Goal: Navigation & Orientation: Find specific page/section

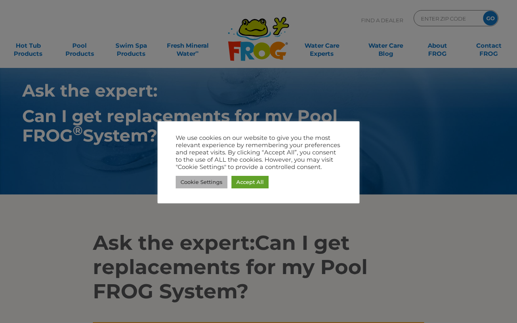
click at [194, 185] on link "Cookie Settings" at bounding box center [202, 182] width 52 height 13
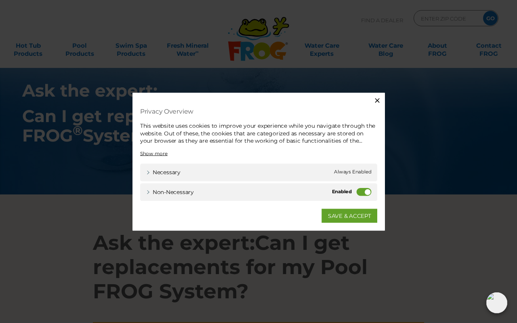
click at [383, 102] on icon "button" at bounding box center [381, 99] width 8 height 8
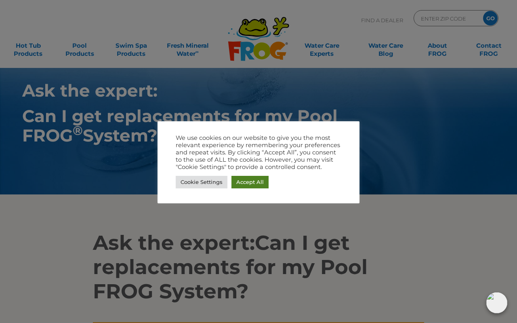
click at [245, 178] on link "Accept All" at bounding box center [249, 182] width 37 height 13
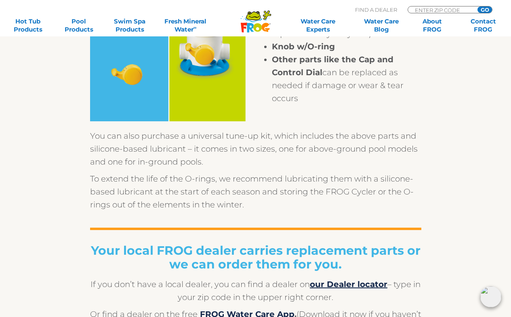
scroll to position [202, 0]
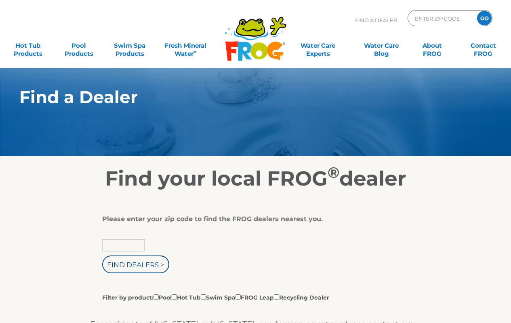
click at [137, 244] on input "text" at bounding box center [123, 245] width 42 height 12
type input "08889"
click at [131, 269] on input "Find Dealers >" at bounding box center [135, 264] width 67 height 18
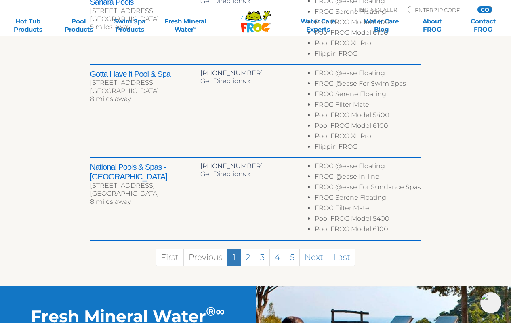
scroll to position [566, 0]
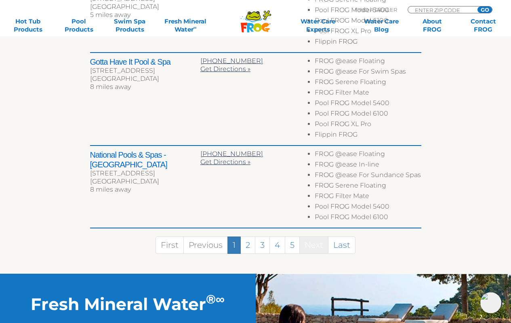
click at [320, 236] on link "Next" at bounding box center [313, 244] width 29 height 17
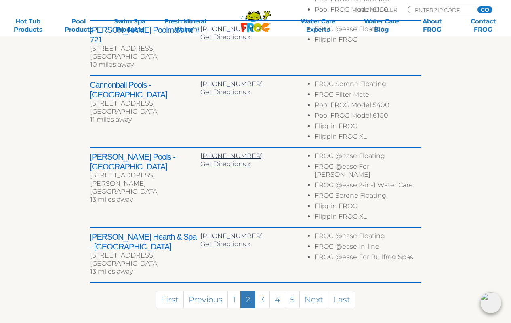
scroll to position [445, 0]
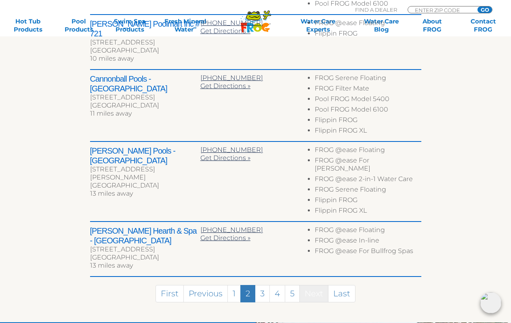
click at [311, 285] on link "Next" at bounding box center [313, 293] width 29 height 17
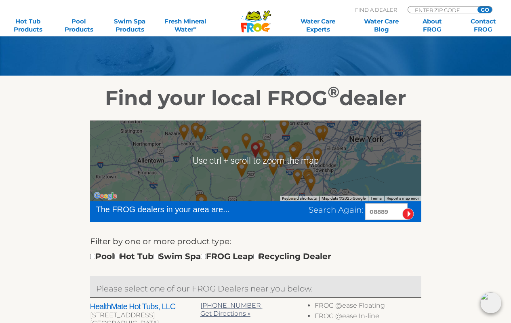
scroll to position [81, 0]
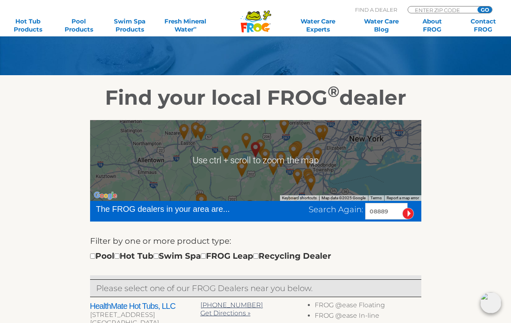
drag, startPoint x: 394, startPoint y: 211, endPoint x: 342, endPoint y: 213, distance: 51.7
click at [342, 213] on div "Search Again: 08889" at bounding box center [365, 211] width 113 height 17
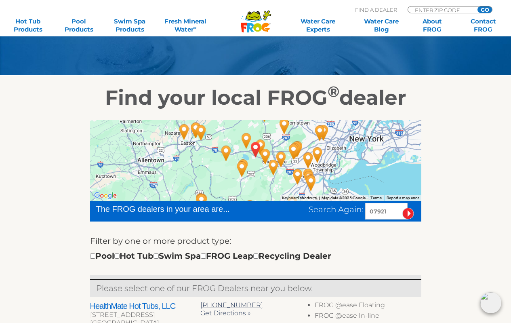
type input "07921"
click at [406, 217] on input "image" at bounding box center [408, 214] width 12 height 12
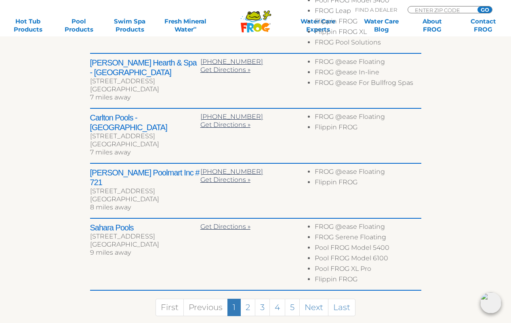
scroll to position [484, 0]
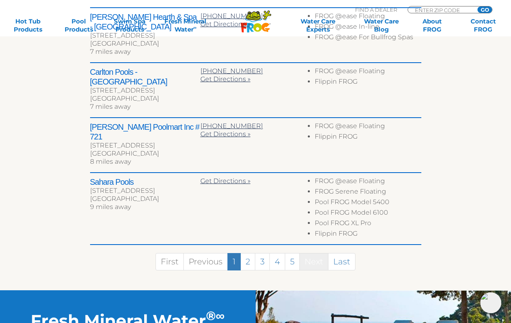
click at [316, 253] on link "Next" at bounding box center [313, 261] width 29 height 17
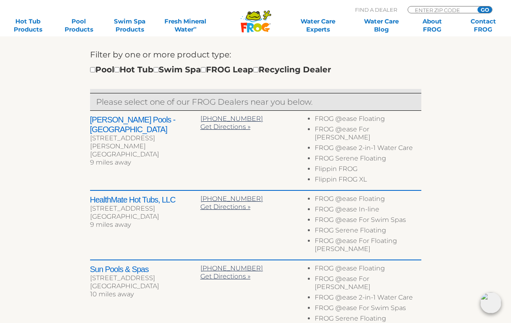
scroll to position [382, 0]
